Goal: Task Accomplishment & Management: Use online tool/utility

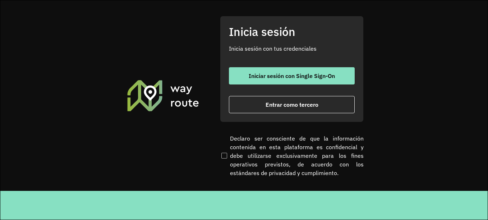
click at [297, 107] on font "Entrar como tercero" at bounding box center [292, 104] width 53 height 7
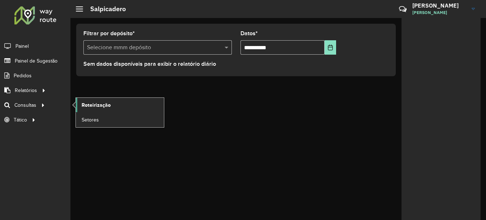
click at [109, 104] on span "Roteirização" at bounding box center [96, 105] width 29 height 8
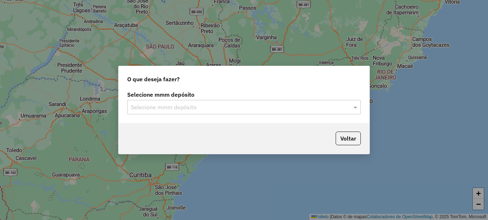
click at [174, 110] on input "text" at bounding box center [237, 107] width 212 height 9
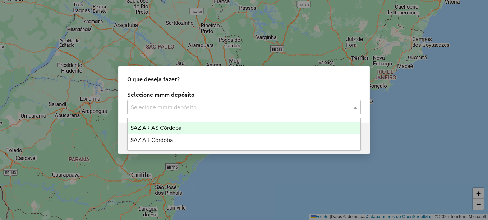
click at [205, 105] on input "text" at bounding box center [237, 107] width 212 height 9
